Goal: Browse casually

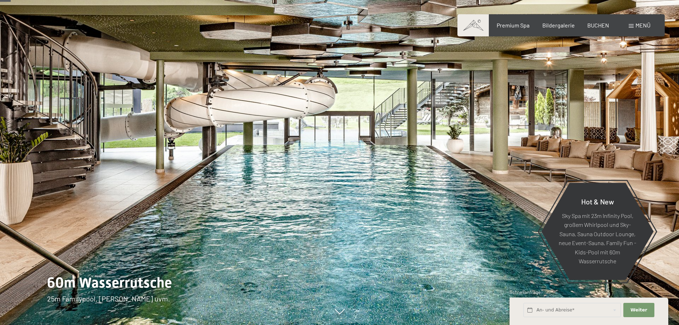
scroll to position [71, 0]
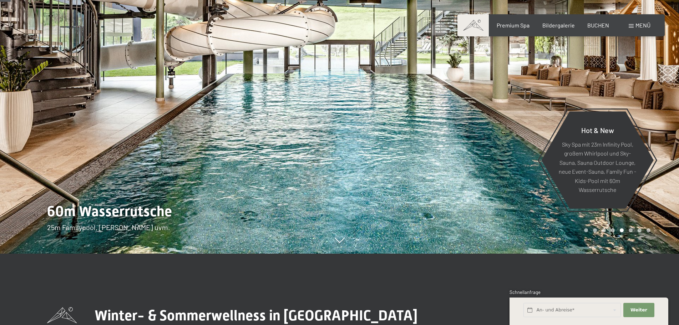
click at [414, 167] on div at bounding box center [510, 91] width 340 height 325
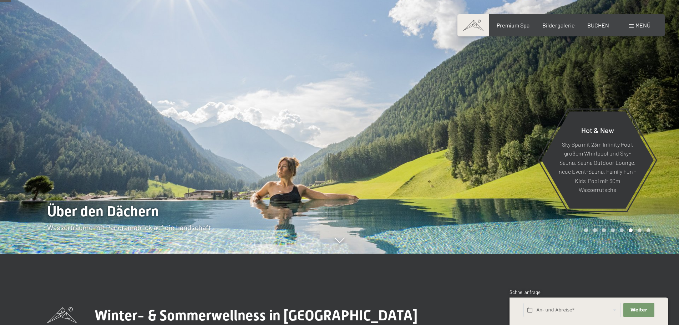
click at [414, 167] on div at bounding box center [510, 91] width 340 height 325
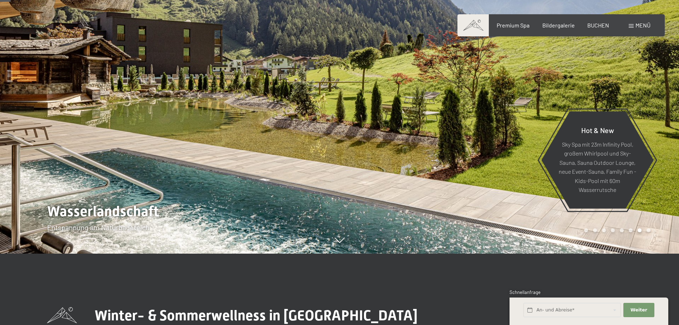
click at [414, 167] on div at bounding box center [510, 91] width 340 height 325
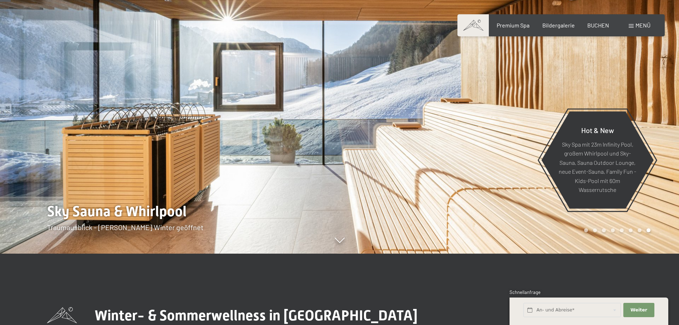
click at [414, 167] on div at bounding box center [510, 91] width 340 height 325
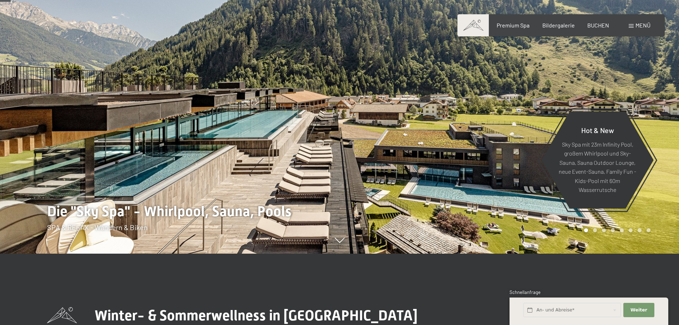
click at [414, 166] on div at bounding box center [510, 91] width 340 height 325
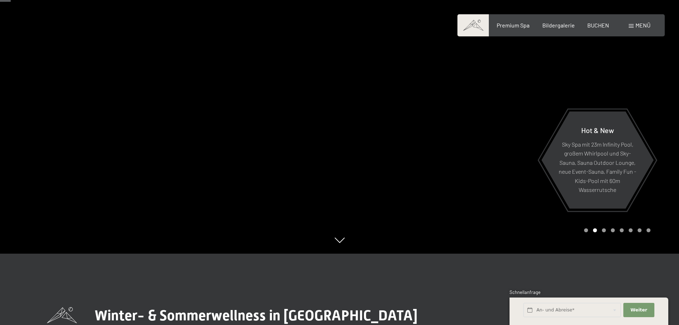
click at [414, 166] on div at bounding box center [510, 91] width 340 height 325
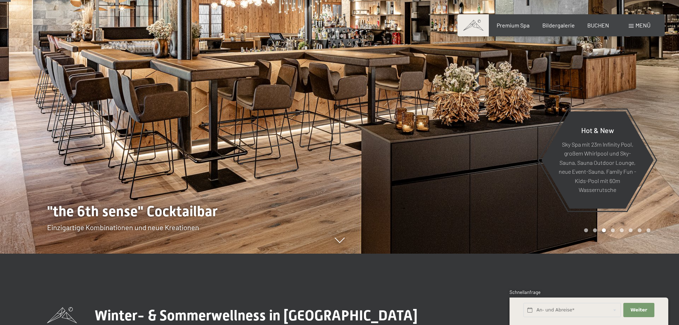
click at [414, 164] on div at bounding box center [510, 91] width 340 height 325
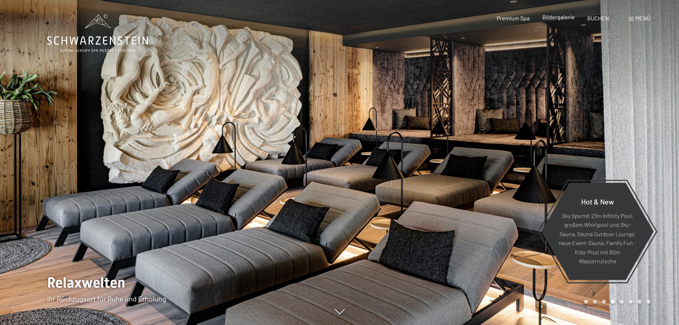
click at [568, 21] on div "Bildergalerie" at bounding box center [558, 17] width 32 height 8
click at [555, 19] on span "Bildergalerie" at bounding box center [558, 17] width 32 height 7
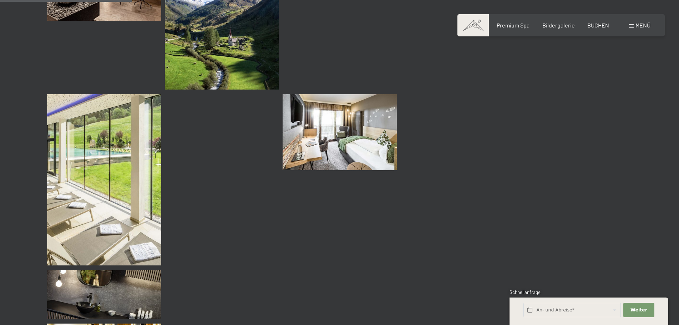
scroll to position [1498, 0]
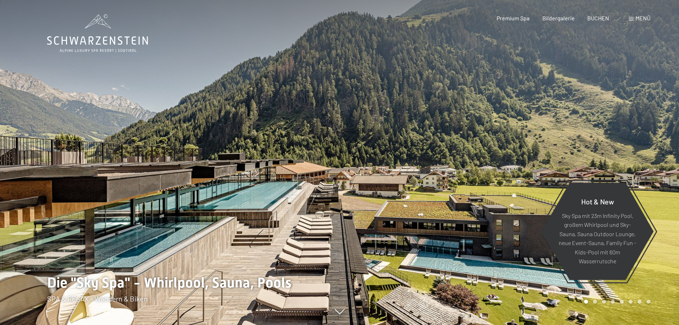
scroll to position [36, 0]
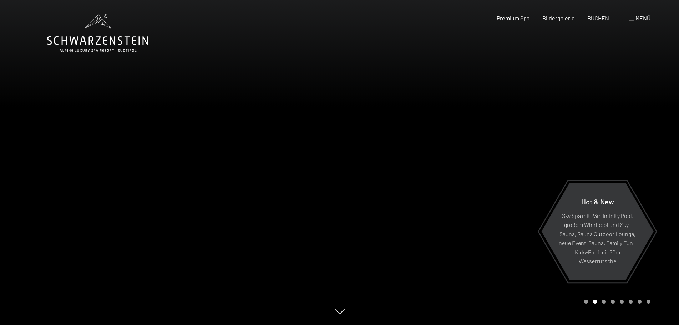
click at [326, 140] on div at bounding box center [170, 162] width 340 height 325
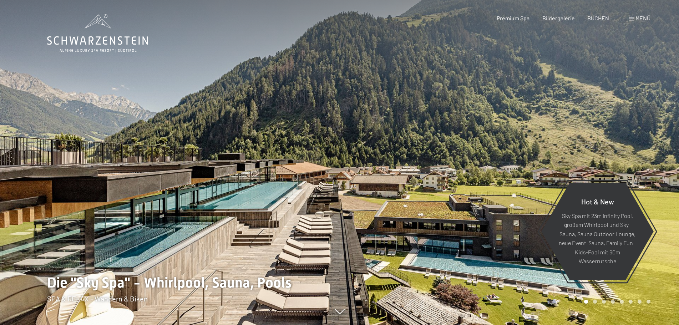
click at [455, 196] on div at bounding box center [510, 162] width 340 height 325
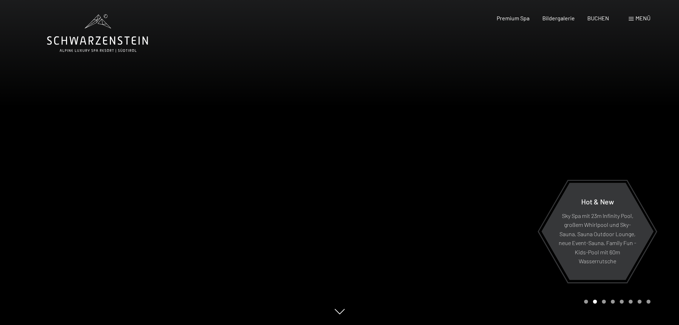
click at [455, 196] on div at bounding box center [510, 162] width 340 height 325
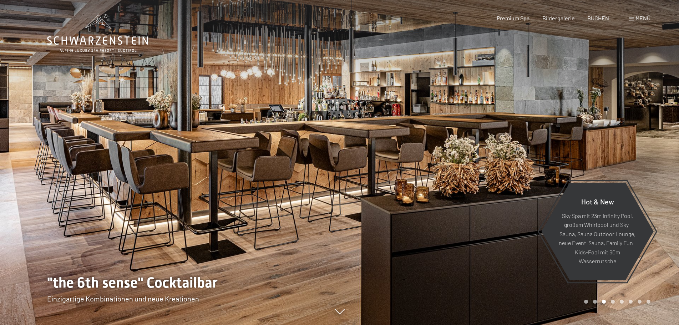
click at [455, 196] on div at bounding box center [510, 162] width 340 height 325
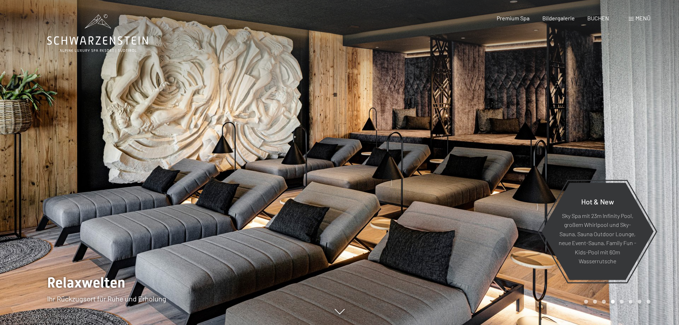
click at [455, 196] on div at bounding box center [510, 162] width 340 height 325
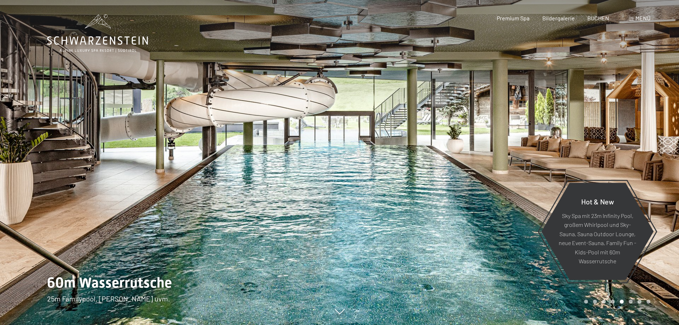
click at [455, 196] on div at bounding box center [510, 162] width 340 height 325
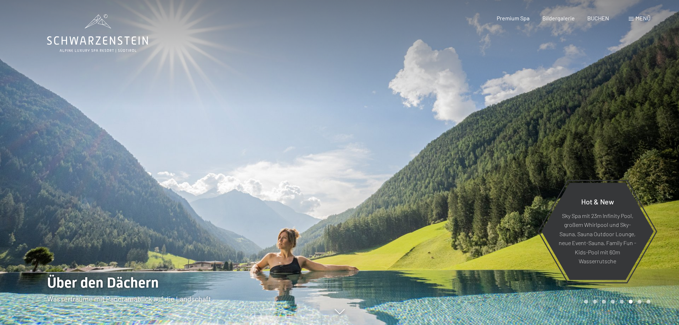
click at [455, 196] on div at bounding box center [510, 162] width 340 height 325
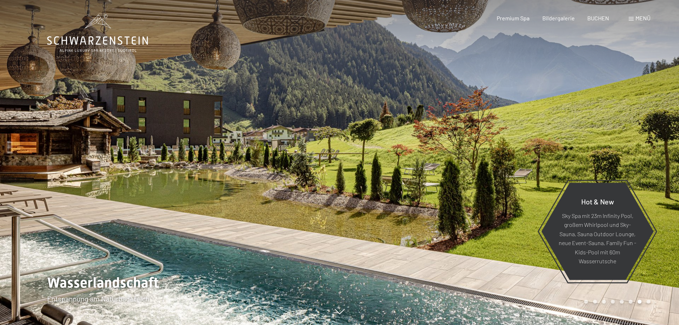
click at [455, 196] on div at bounding box center [510, 162] width 340 height 325
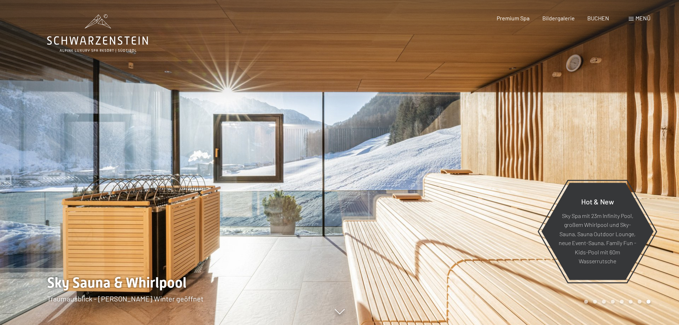
click at [455, 196] on div at bounding box center [510, 162] width 340 height 325
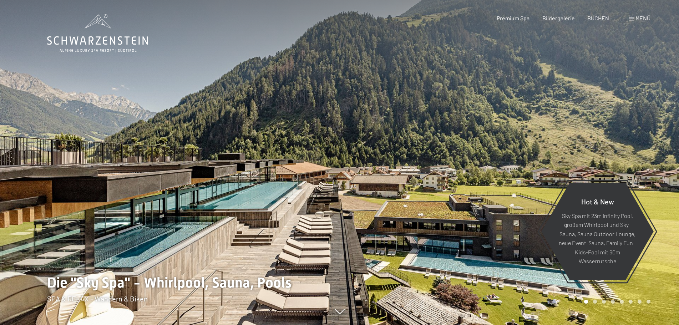
click at [455, 196] on div at bounding box center [510, 162] width 340 height 325
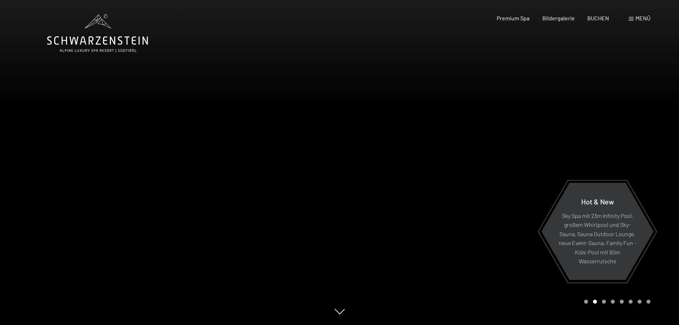
click at [455, 196] on div at bounding box center [510, 162] width 340 height 325
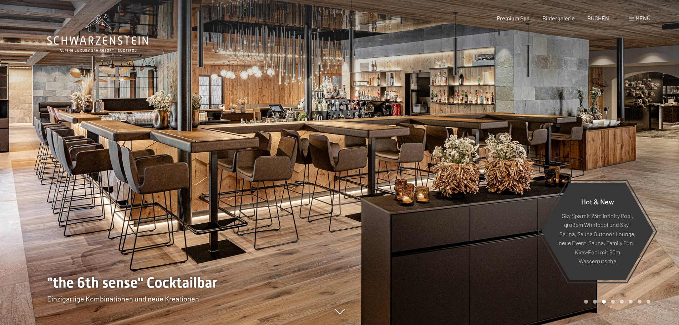
click at [455, 196] on div at bounding box center [510, 162] width 340 height 325
